Goal: Task Accomplishment & Management: Manage account settings

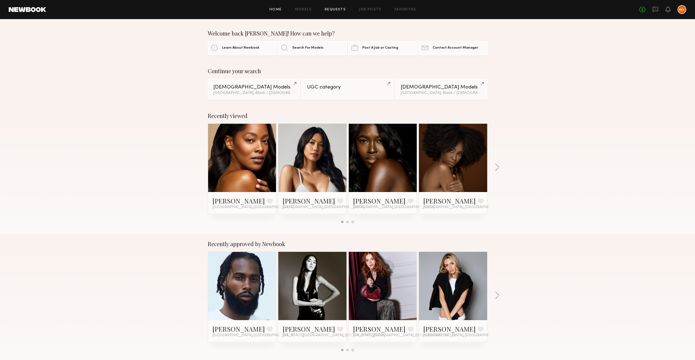
click at [337, 10] on link "Requests" at bounding box center [335, 10] width 21 height 4
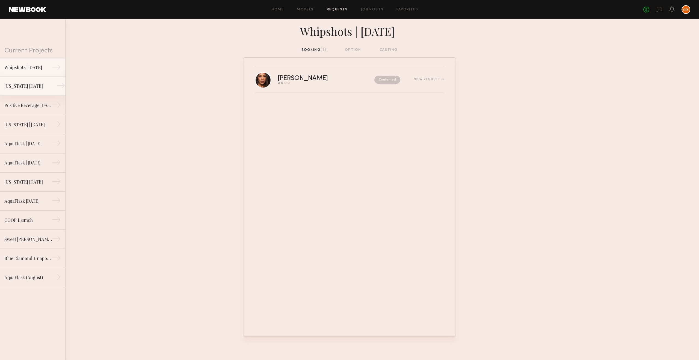
click at [17, 83] on div "AriZona August 2025" at bounding box center [28, 86] width 48 height 7
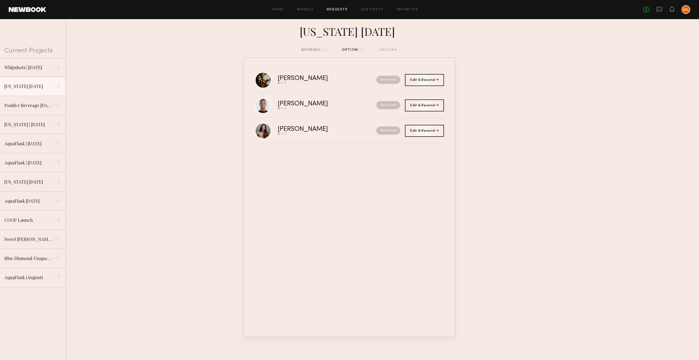
click at [315, 52] on div "booking (2)" at bounding box center [315, 50] width 26 height 6
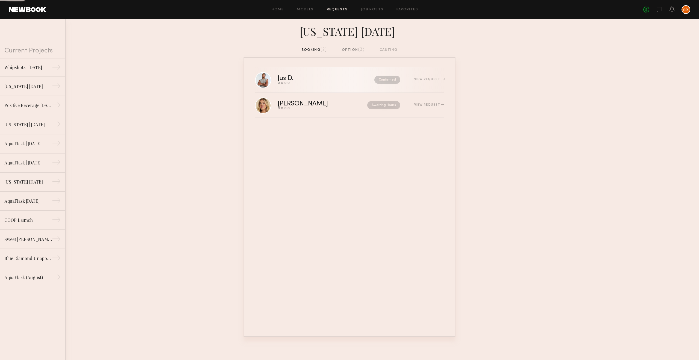
click at [321, 73] on link "Jus D. Send request Model response Review hours worked Pay model Confirmed View…" at bounding box center [349, 79] width 189 height 25
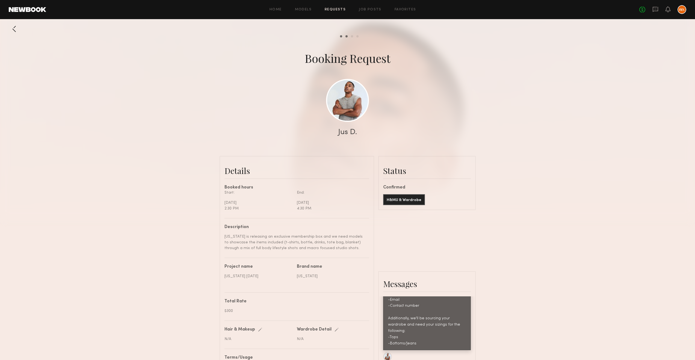
scroll to position [580, 0]
click at [13, 32] on div at bounding box center [14, 28] width 11 height 11
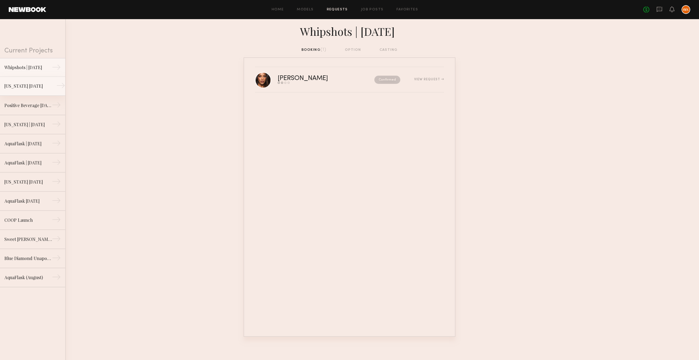
click at [22, 87] on div "AriZona August 2025" at bounding box center [28, 86] width 48 height 7
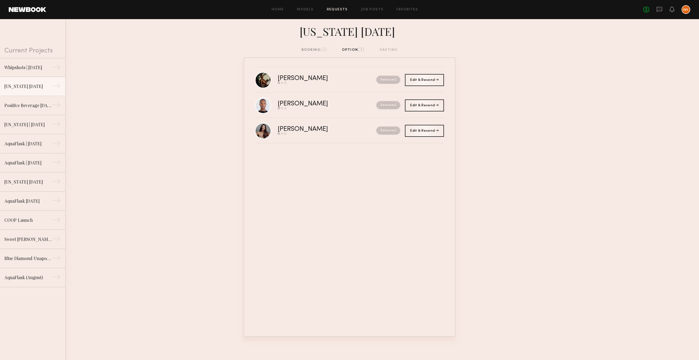
click at [316, 46] on div "AriZona August 2025" at bounding box center [349, 33] width 699 height 28
click at [316, 48] on div "booking (2)" at bounding box center [315, 50] width 26 height 6
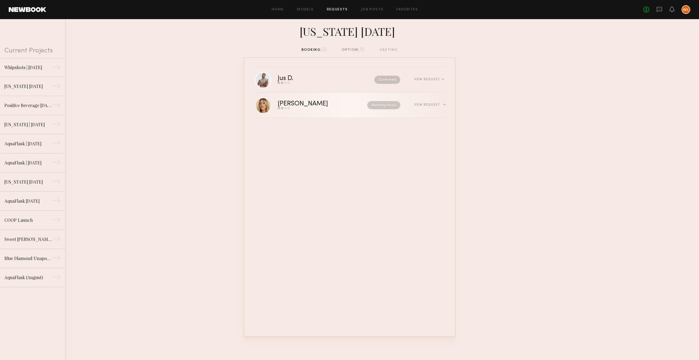
click at [295, 103] on div "Hailey M." at bounding box center [313, 104] width 70 height 6
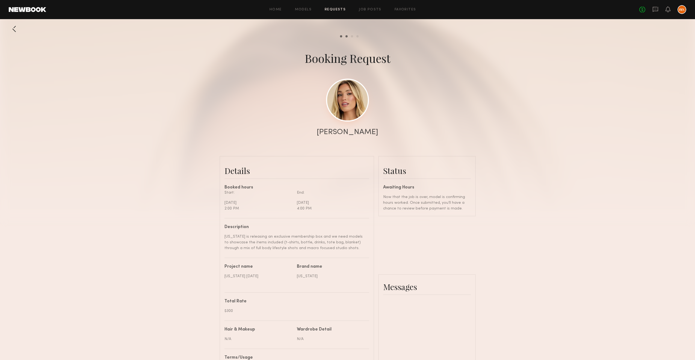
scroll to position [404, 0]
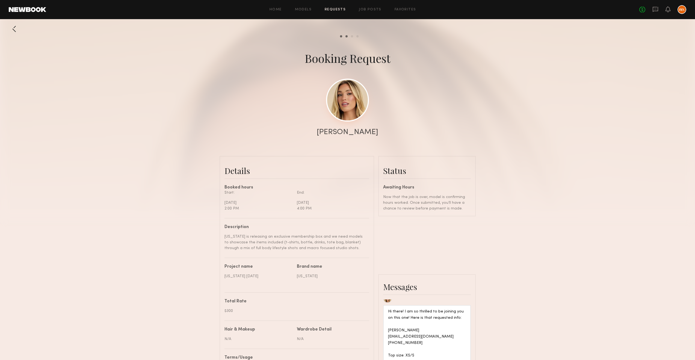
click at [348, 109] on link at bounding box center [347, 100] width 43 height 43
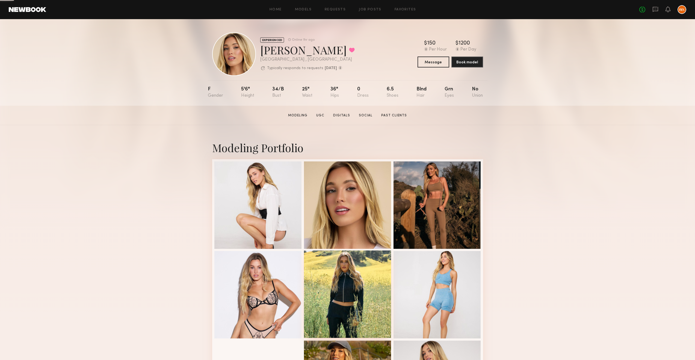
scroll to position [174, 0]
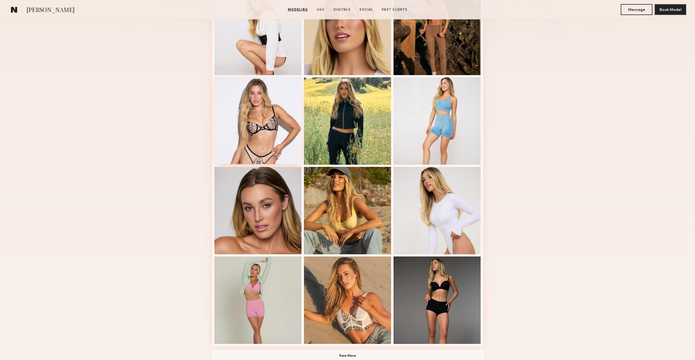
click at [265, 122] on div at bounding box center [257, 120] width 87 height 87
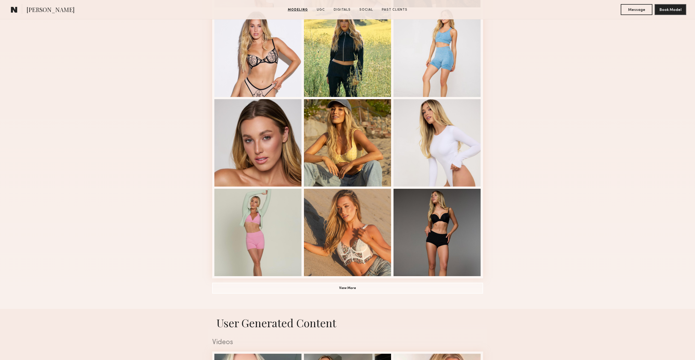
scroll to position [272, 0]
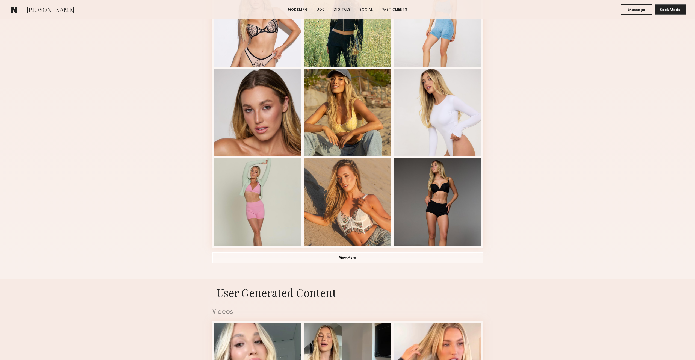
click at [389, 273] on div "Modeling Portfolio View More" at bounding box center [347, 65] width 271 height 425
click at [391, 267] on div "Modeling Portfolio View More" at bounding box center [347, 65] width 271 height 425
click at [416, 261] on button "View More" at bounding box center [347, 257] width 271 height 11
click at [421, 255] on div "Modeling Portfolio View More" at bounding box center [347, 65] width 271 height 425
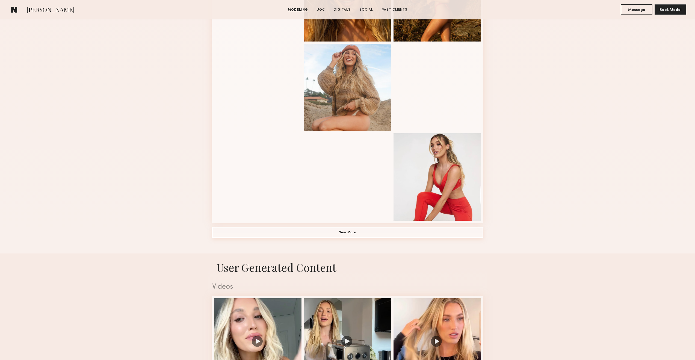
scroll to position [686, 0]
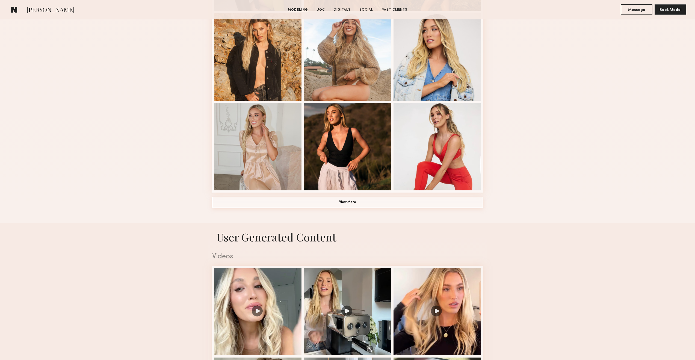
click at [368, 203] on button "View More" at bounding box center [347, 202] width 271 height 11
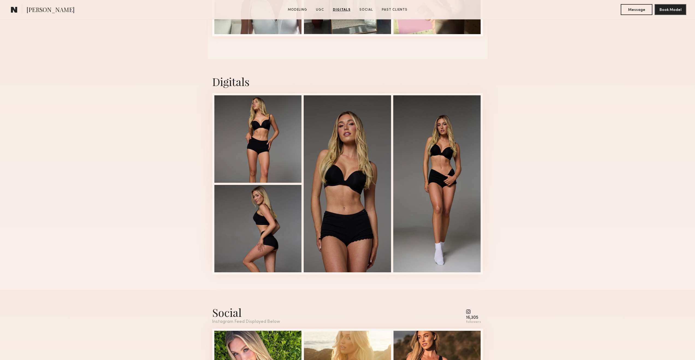
scroll to position [1601, 0]
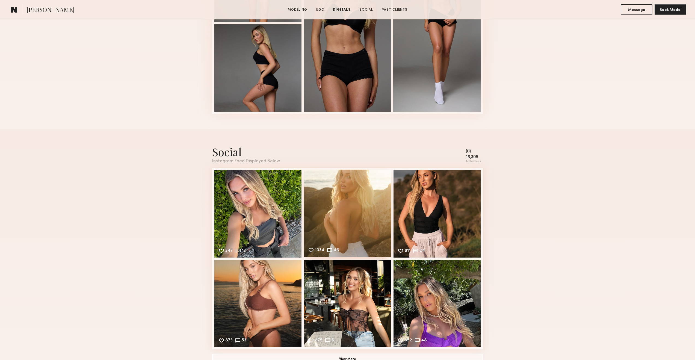
click at [361, 224] on div "1034 46 Likes & comments displayed to show model’s engagement" at bounding box center [347, 213] width 87 height 87
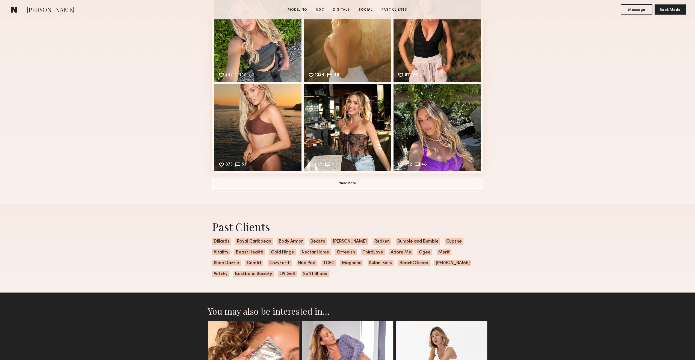
scroll to position [1930, 0]
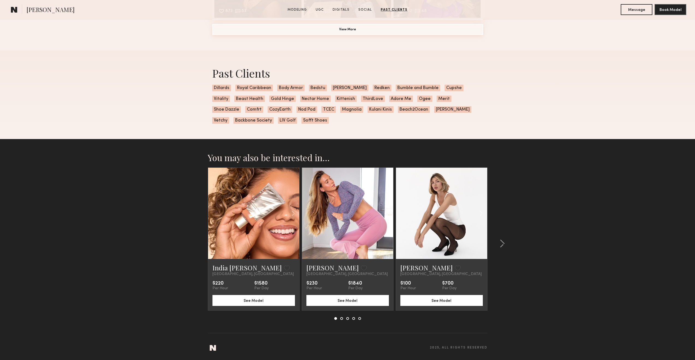
click at [340, 31] on button "View More" at bounding box center [347, 29] width 271 height 11
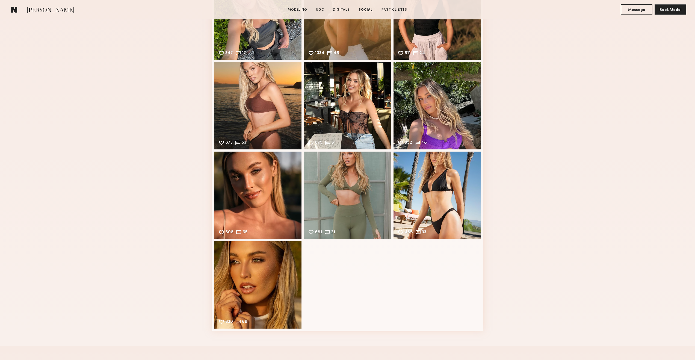
scroll to position [1575, 0]
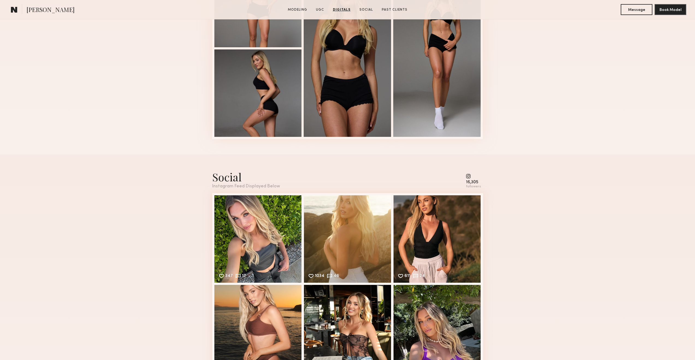
click at [524, 200] on div "Social Instagram Feed Displayed Below 16,305 followers 347 17 Likes & comments …" at bounding box center [347, 361] width 695 height 415
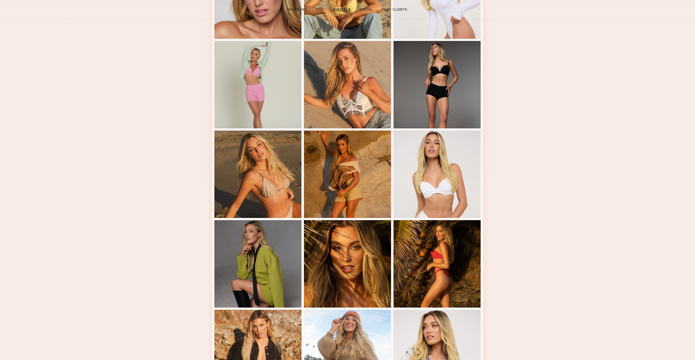
scroll to position [0, 0]
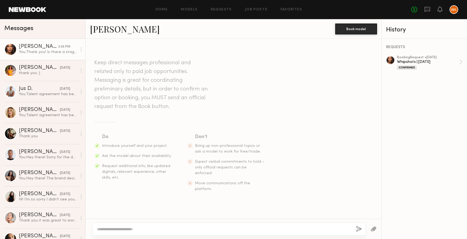
scroll to position [378, 0]
